Goal: Book appointment/travel/reservation

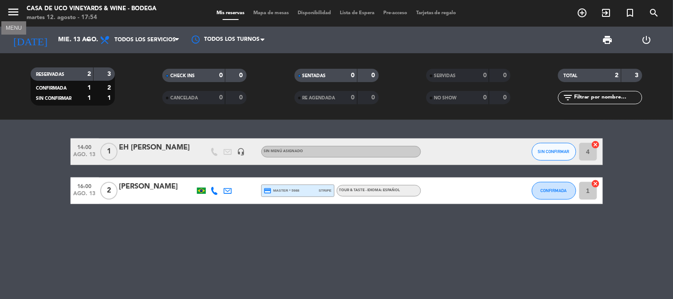
click at [14, 9] on icon "menu" at bounding box center [13, 11] width 13 height 13
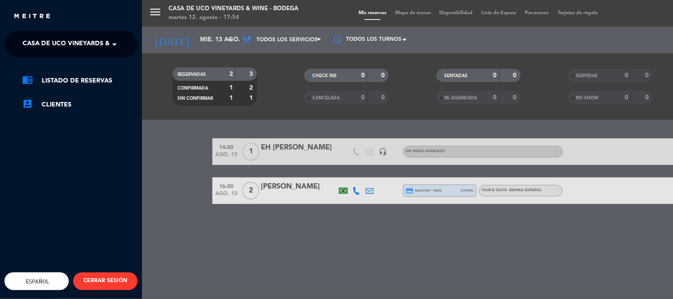
click at [71, 36] on span "Casa de Uco Vineyards & Wine - Bodega" at bounding box center [92, 44] width 139 height 19
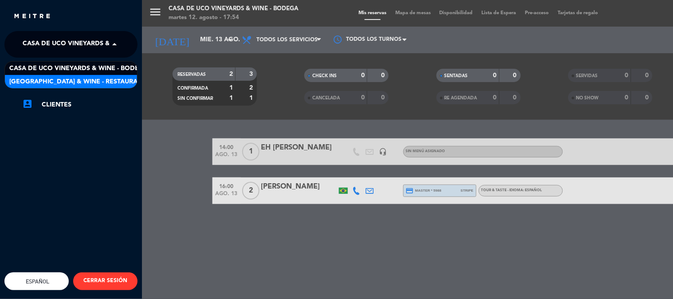
click at [92, 83] on span "[GEOGRAPHIC_DATA] & Wine - Restaurante" at bounding box center [79, 82] width 141 height 10
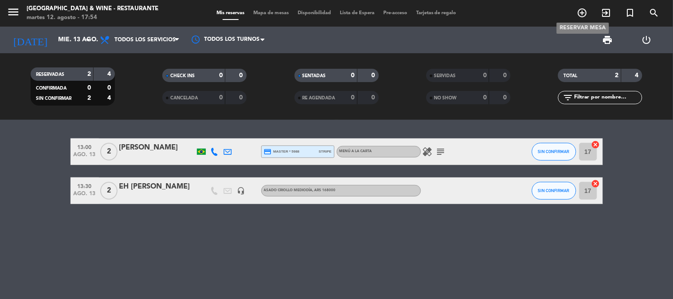
click at [583, 11] on icon "add_circle_outline" at bounding box center [582, 13] width 11 height 11
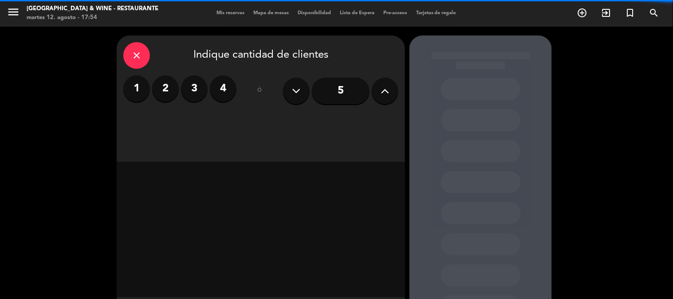
click at [143, 87] on label "1" at bounding box center [136, 88] width 27 height 27
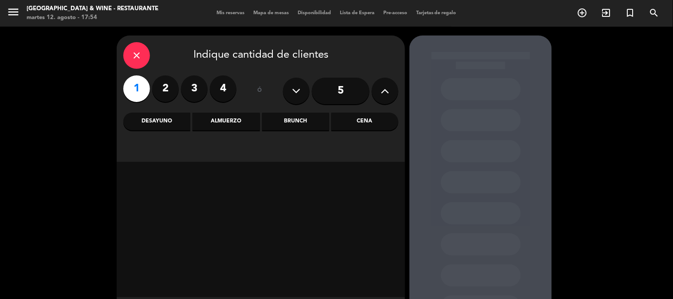
click at [225, 126] on div "Almuerzo" at bounding box center [226, 122] width 67 height 18
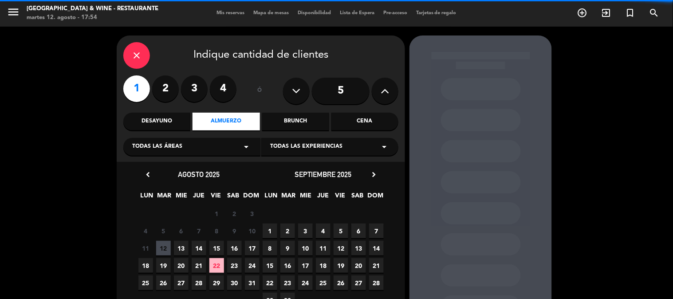
click at [296, 126] on div "Brunch" at bounding box center [295, 122] width 67 height 18
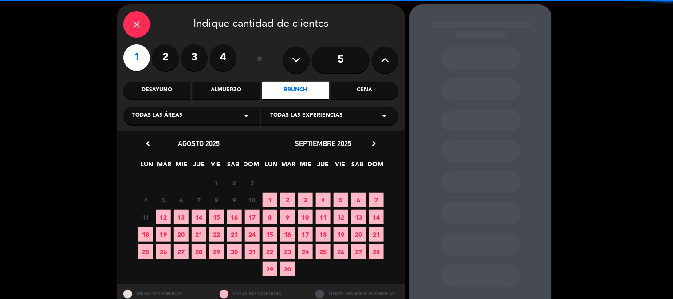
scroll to position [45, 0]
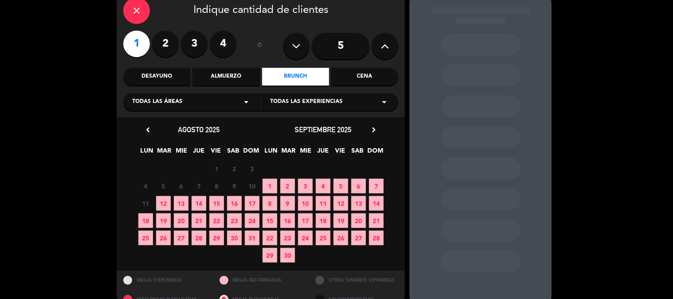
click at [183, 202] on span "13" at bounding box center [181, 203] width 15 height 15
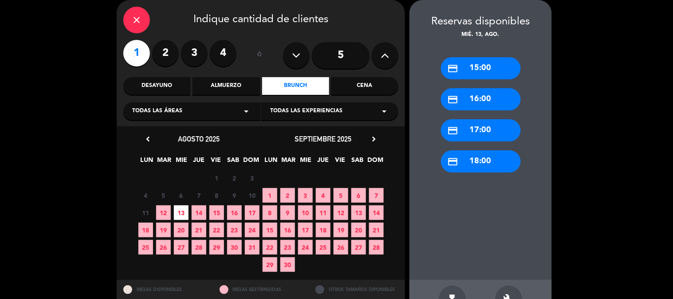
click at [367, 105] on div "Todas las experiencias arrow_drop_down" at bounding box center [329, 111] width 137 height 18
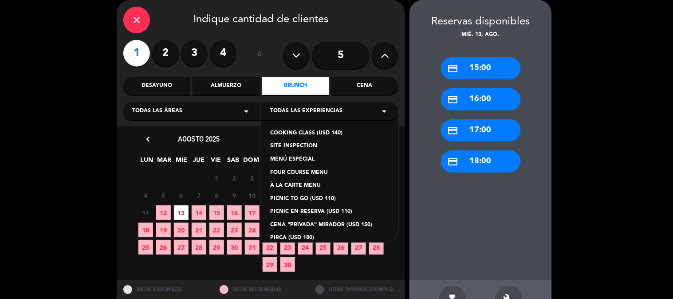
click at [334, 210] on div "PICNIC EN RESERVA (USD 110)" at bounding box center [329, 212] width 119 height 9
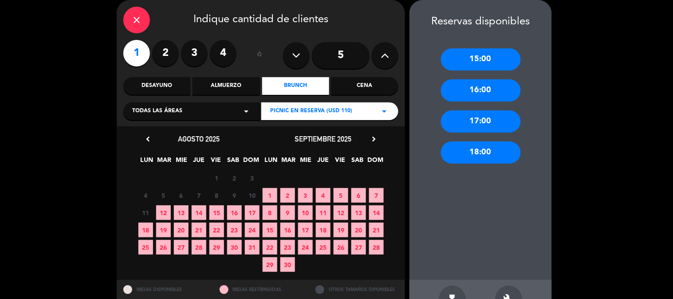
click at [466, 57] on div "15:00" at bounding box center [481, 59] width 80 height 22
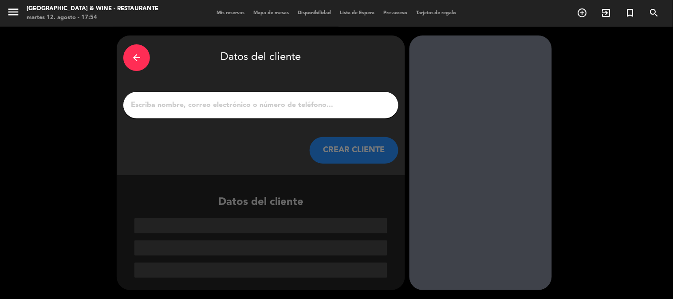
click at [281, 105] on input "1" at bounding box center [261, 105] width 262 height 12
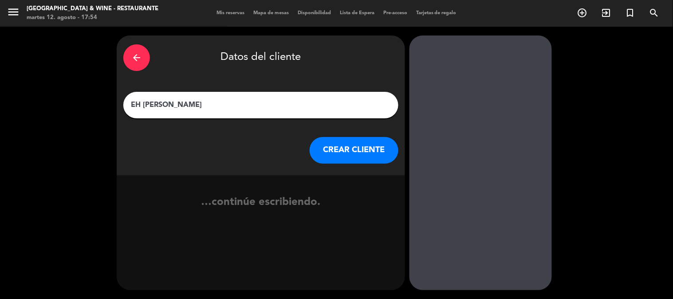
type input "EH [PERSON_NAME]"
click at [386, 148] on button "CREAR CLIENTE" at bounding box center [354, 150] width 89 height 27
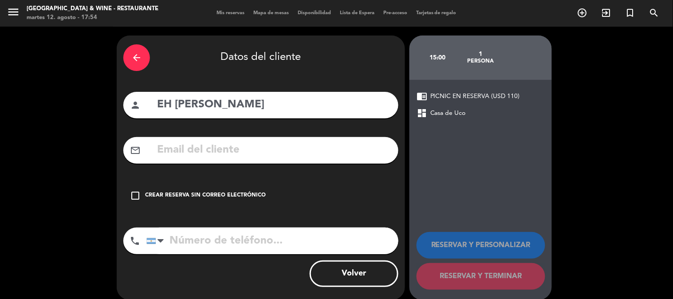
click at [250, 193] on div "Crear reserva sin correo electrónico" at bounding box center [205, 195] width 121 height 9
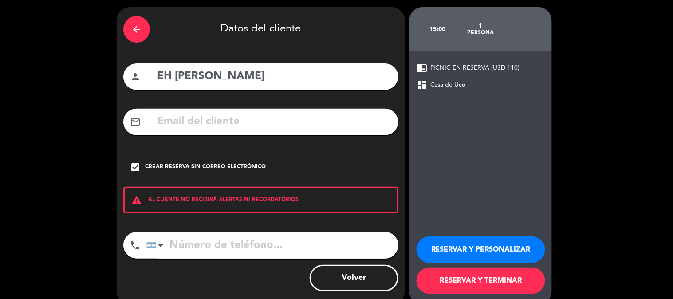
scroll to position [43, 0]
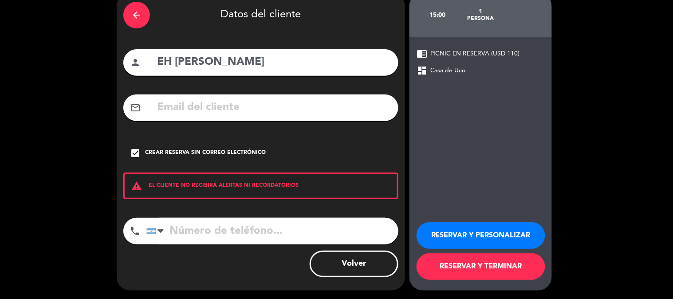
click at [520, 228] on button "RESERVAR Y PERSONALIZAR" at bounding box center [481, 235] width 129 height 27
